Goal: Register for event/course

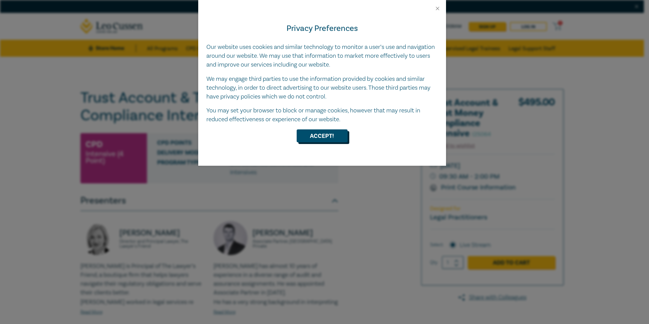
click at [325, 140] on button "Accept!" at bounding box center [322, 135] width 51 height 13
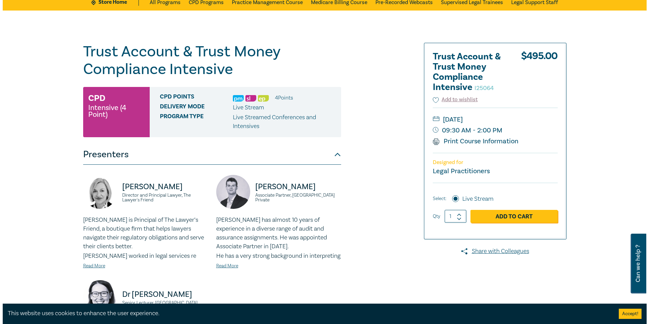
scroll to position [34, 0]
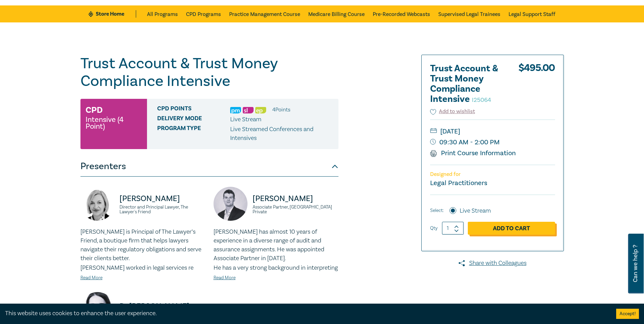
click at [508, 229] on link "Add to Cart" at bounding box center [511, 228] width 87 height 13
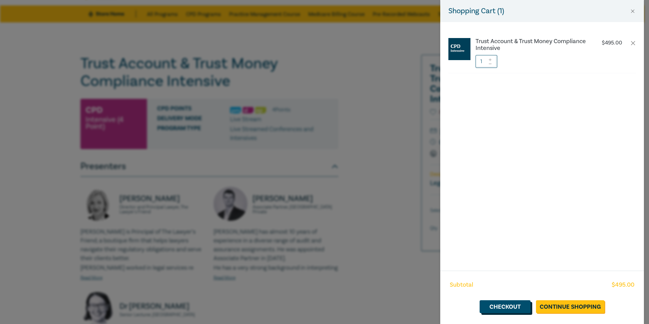
click at [510, 306] on link "Checkout" at bounding box center [504, 306] width 51 height 13
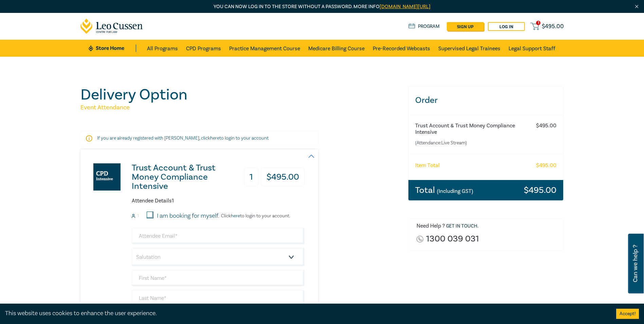
click at [151, 215] on input "I am booking for myself." at bounding box center [150, 214] width 7 height 7
checkbox input "true"
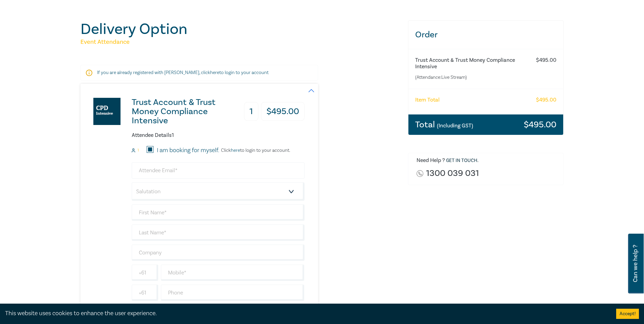
scroll to position [68, 0]
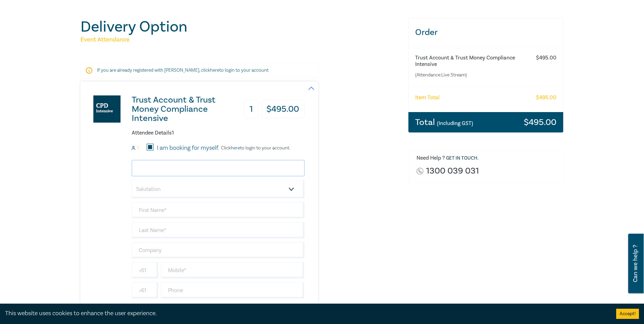
click at [239, 170] on input "email" at bounding box center [218, 168] width 173 height 16
type input "[EMAIL_ADDRESS][DOMAIN_NAME]"
type input "Tuvan"
type input "Vuong"
click at [290, 191] on select "Salutation Mr. Mrs. Ms. Miss Dr. Prof. Other" at bounding box center [218, 189] width 173 height 18
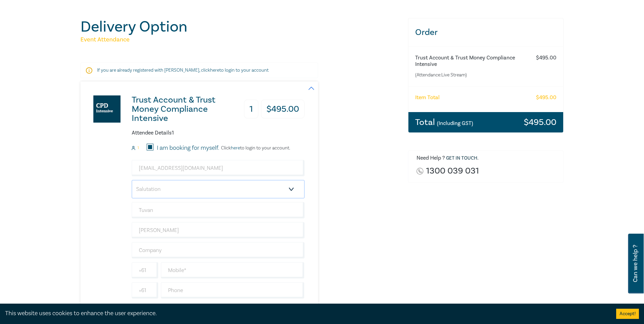
select select "Mrs."
click at [132, 180] on select "Salutation Mr. Mrs. Ms. Miss Dr. Prof. Other" at bounding box center [218, 189] width 173 height 18
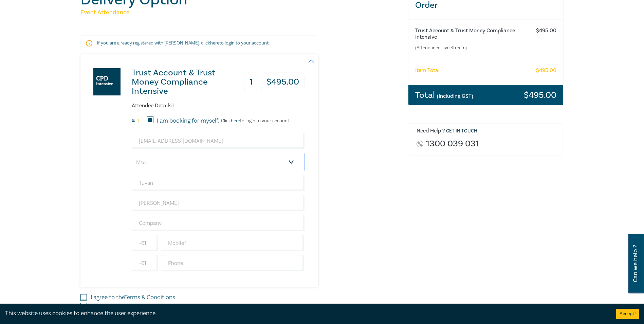
scroll to position [136, 0]
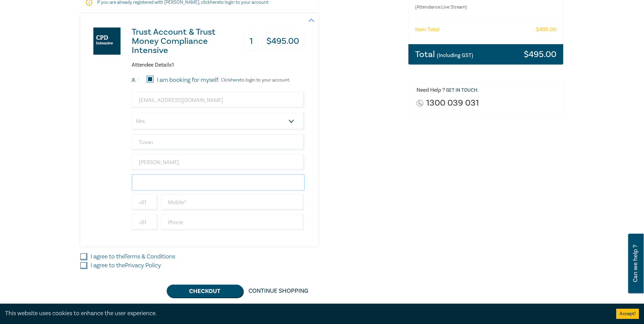
click at [207, 185] on input "text" at bounding box center [218, 182] width 173 height 16
type input "Fitzroy Legal Service Inc."
click at [202, 202] on input "text" at bounding box center [233, 202] width 144 height 16
type input "0410770337"
click at [206, 221] on input "text" at bounding box center [233, 222] width 144 height 16
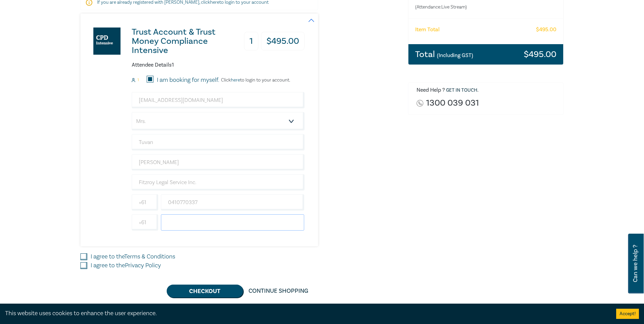
type input "0410770337"
click at [208, 222] on input "0410770337" at bounding box center [233, 222] width 144 height 16
click at [309, 200] on div "Trust Account & Trust Money Compliance Intensive 1 $ 495.00 Attendee Details 1 …" at bounding box center [198, 130] width 237 height 232
click at [82, 256] on input "I agree to the Terms & Conditions" at bounding box center [83, 256] width 7 height 7
checkbox input "true"
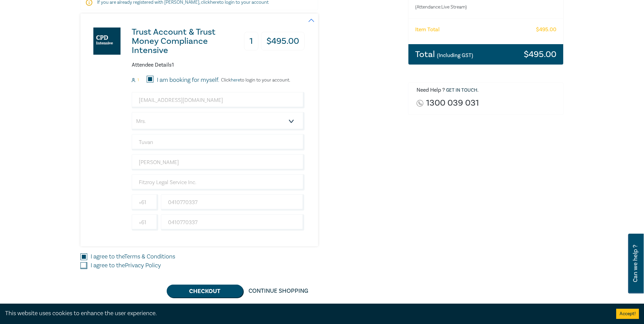
click at [82, 265] on input "I agree to the Privacy Policy" at bounding box center [83, 265] width 7 height 7
checkbox input "true"
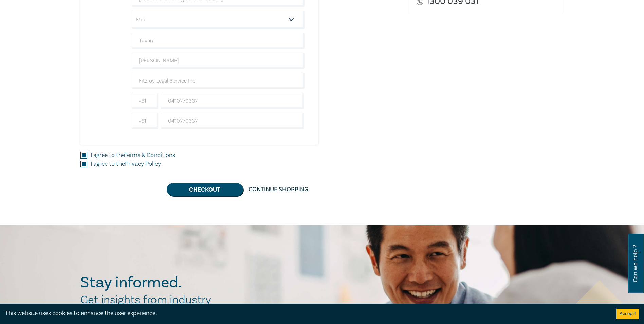
scroll to position [237, 0]
click at [213, 192] on button "Checkout" at bounding box center [205, 189] width 76 height 13
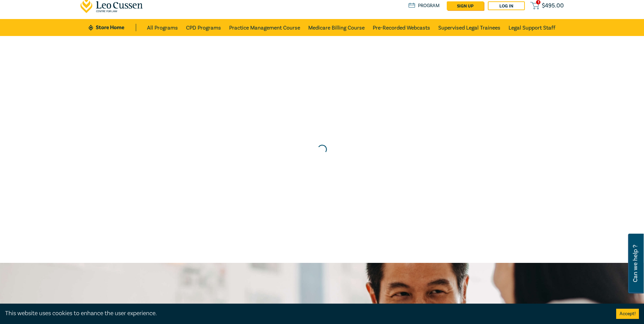
scroll to position [0, 0]
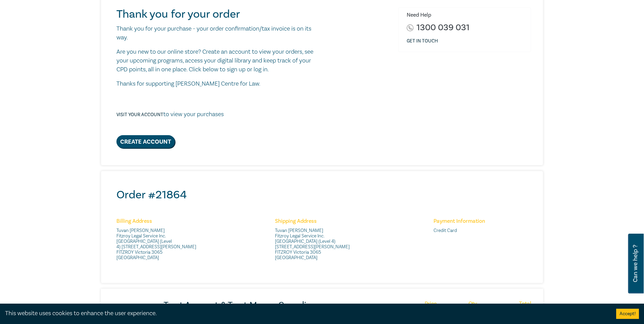
scroll to position [54, 0]
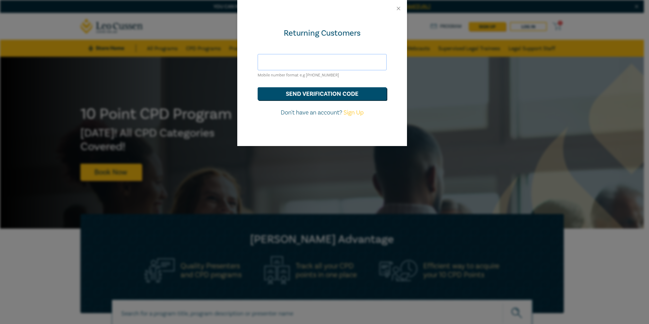
click at [326, 61] on input "text" at bounding box center [322, 62] width 129 height 16
type input "[EMAIL_ADDRESS][DOMAIN_NAME]"
click at [315, 91] on button "send verification code" at bounding box center [322, 93] width 129 height 13
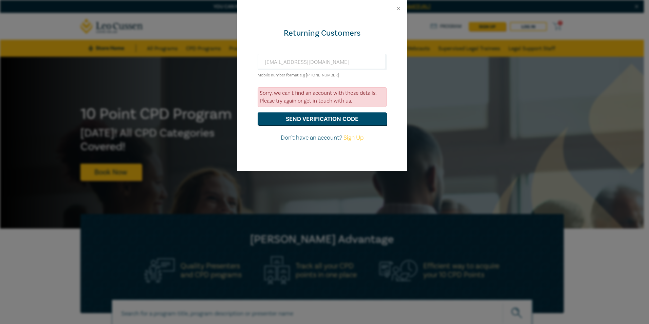
click at [400, 12] on div at bounding box center [322, 8] width 170 height 17
click at [397, 9] on button "Close" at bounding box center [398, 8] width 6 height 6
